Goal: Task Accomplishment & Management: Use online tool/utility

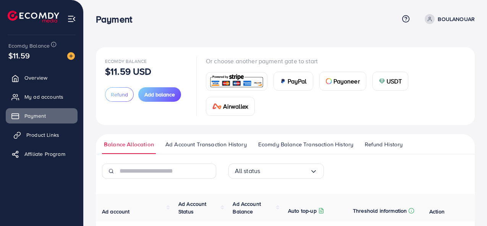
scroll to position [80, 0]
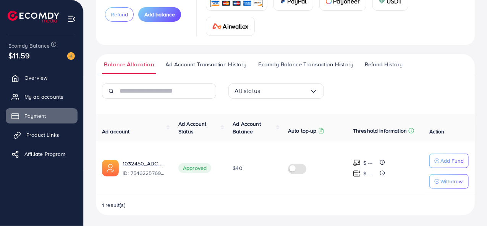
click at [61, 133] on link "Product Links" at bounding box center [42, 135] width 72 height 15
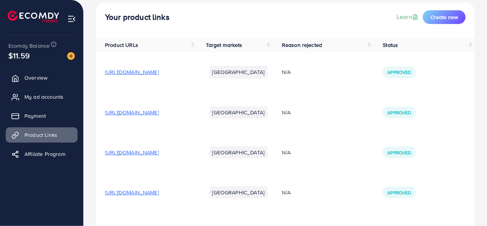
scroll to position [33, 0]
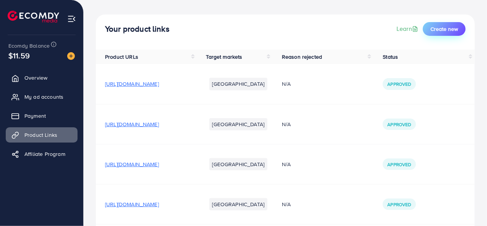
click at [439, 27] on span "Create new" at bounding box center [443, 29] width 27 height 8
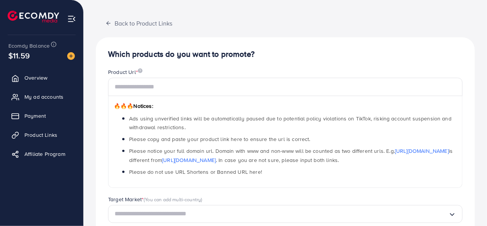
scroll to position [76, 0]
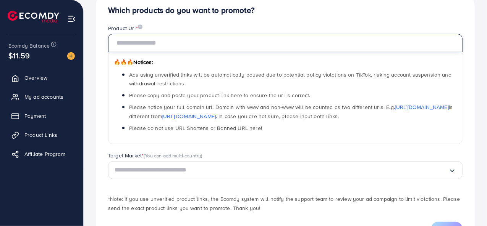
click at [162, 46] on input "text" at bounding box center [285, 43] width 354 height 18
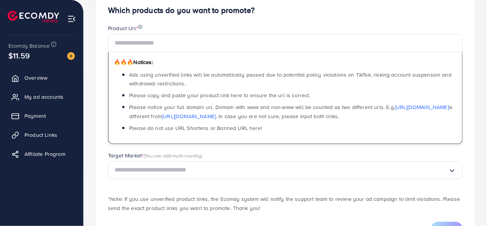
click at [206, 175] on input "Search for option" at bounding box center [282, 171] width 334 height 12
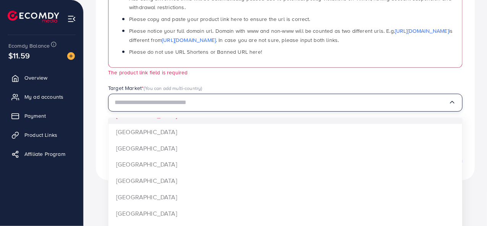
scroll to position [0, 0]
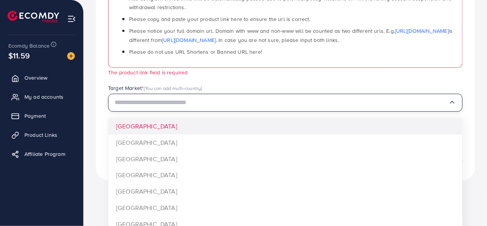
click at [254, 78] on div "Product Url * 🔥🔥🔥 Notices: Ads using unverified links will be automatically pau…" at bounding box center [285, 16] width 367 height 136
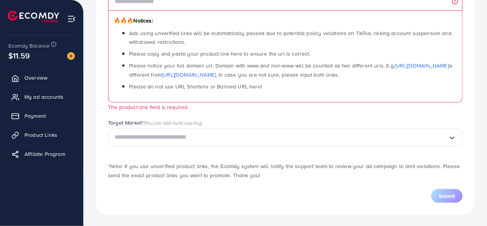
scroll to position [42, 0]
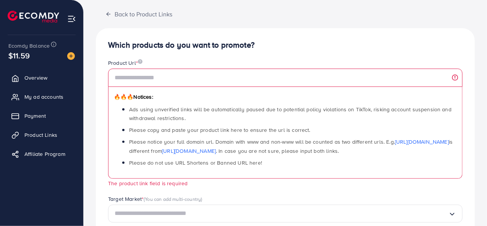
click at [38, 133] on span "Product Links" at bounding box center [40, 135] width 33 height 8
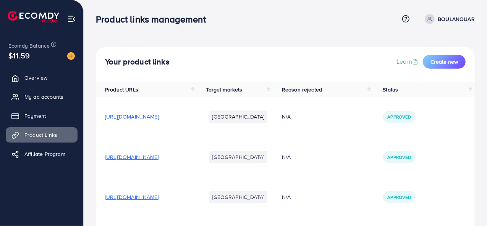
scroll to position [76, 0]
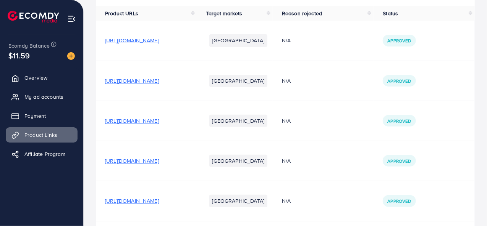
click at [159, 81] on span "[URL][DOMAIN_NAME]" at bounding box center [132, 81] width 54 height 8
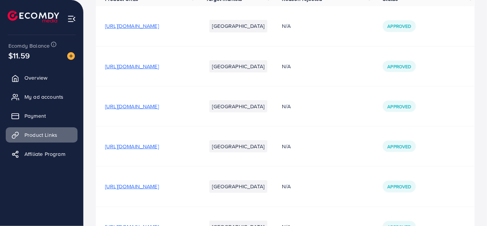
scroll to position [0, 0]
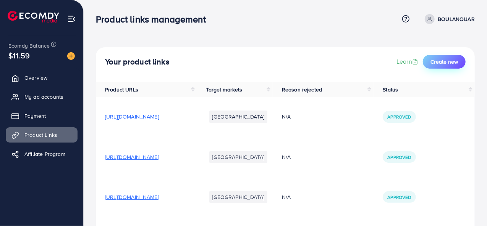
click at [446, 65] on span "Create new" at bounding box center [443, 62] width 27 height 8
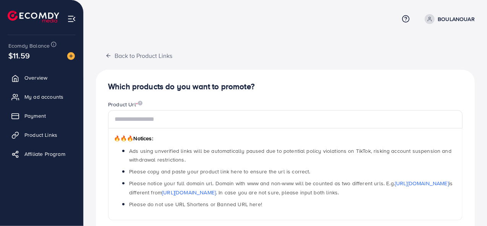
scroll to position [38, 0]
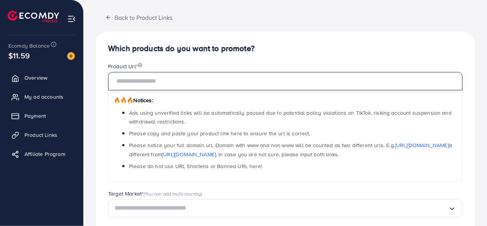
click at [180, 84] on input "text" at bounding box center [285, 81] width 354 height 18
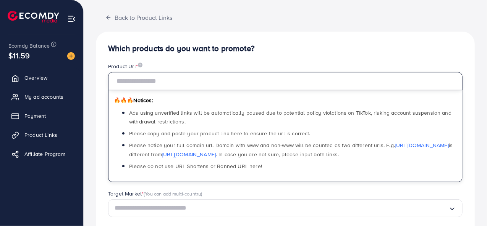
paste input "**********"
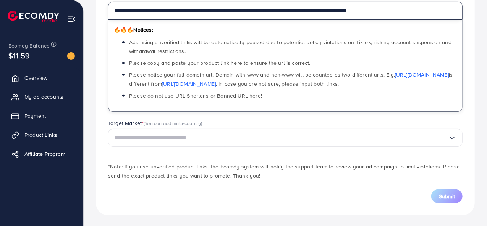
scroll to position [109, 0]
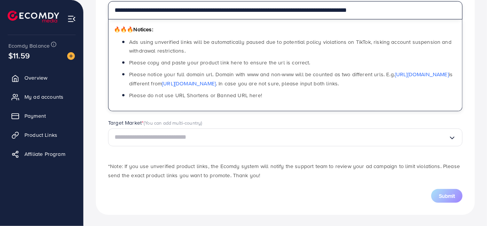
type input "**********"
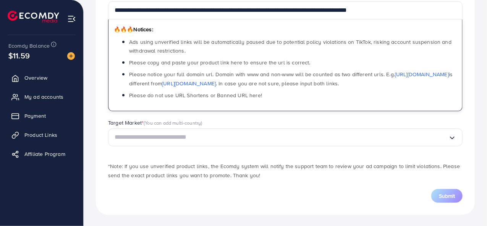
click at [215, 140] on input "Search for option" at bounding box center [282, 138] width 334 height 12
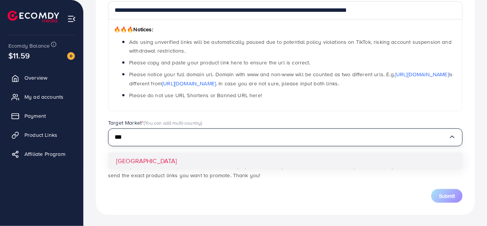
type input "***"
click at [144, 162] on div "**********" at bounding box center [285, 88] width 379 height 255
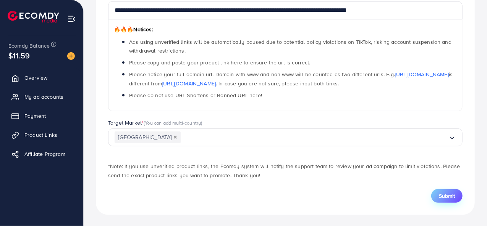
click at [447, 196] on span "Submit" at bounding box center [447, 196] width 16 height 8
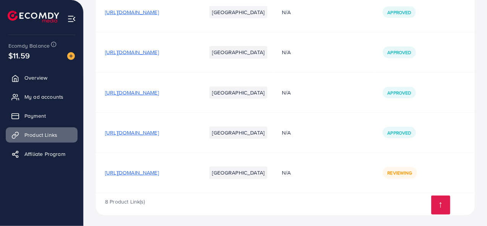
scroll to position [187, 0]
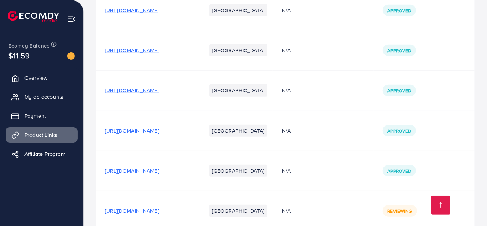
click at [159, 129] on span "[URL][DOMAIN_NAME]" at bounding box center [132, 131] width 54 height 8
click at [159, 92] on span "[URL][DOMAIN_NAME]" at bounding box center [132, 91] width 54 height 8
click at [159, 49] on span "[URL][DOMAIN_NAME]" at bounding box center [132, 51] width 54 height 8
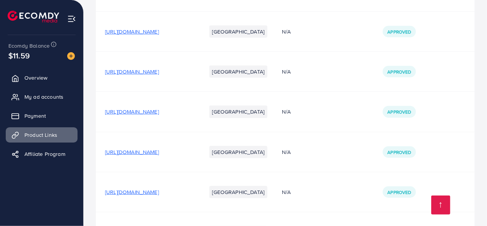
scroll to position [225, 0]
